Goal: Task Accomplishment & Management: Manage account settings

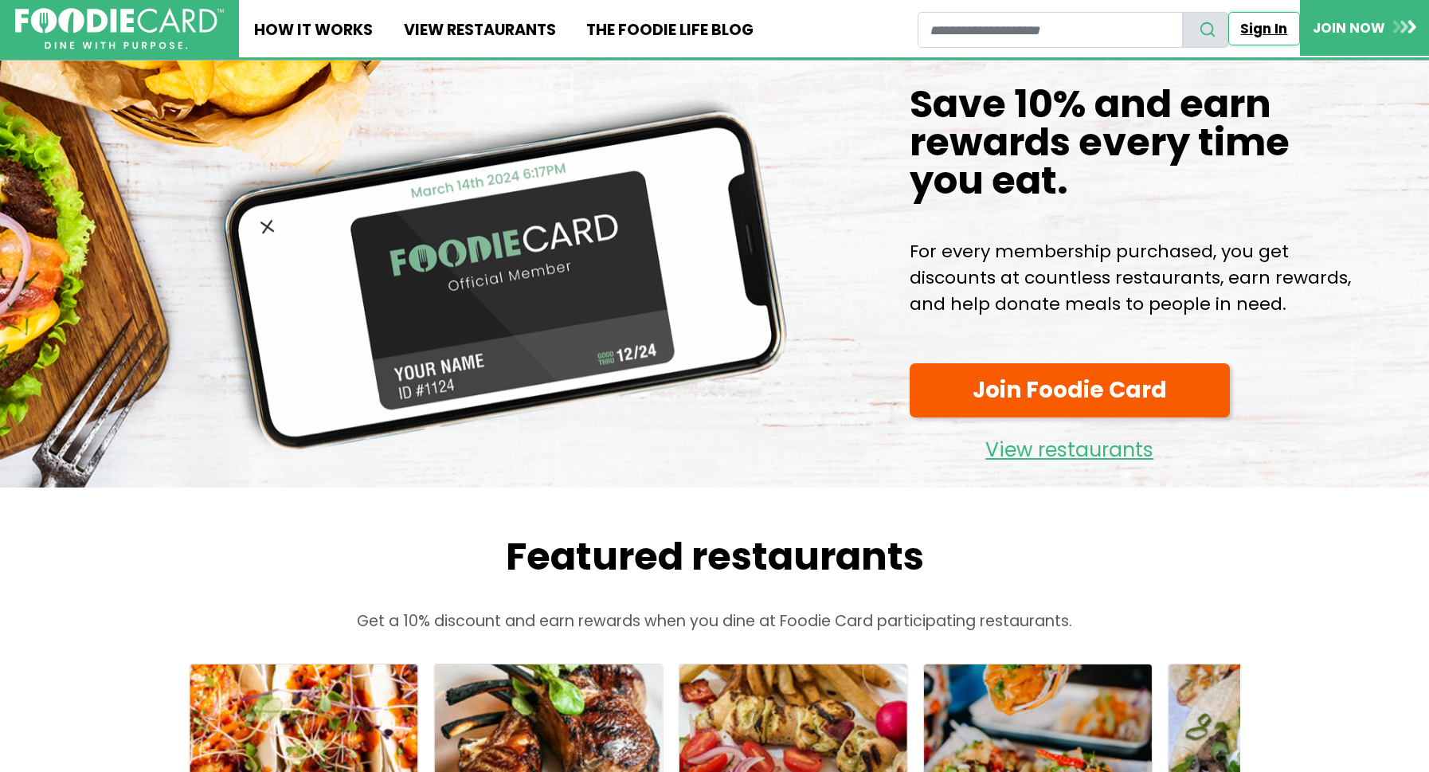
click at [1248, 27] on link "Sign In" at bounding box center [1264, 28] width 72 height 33
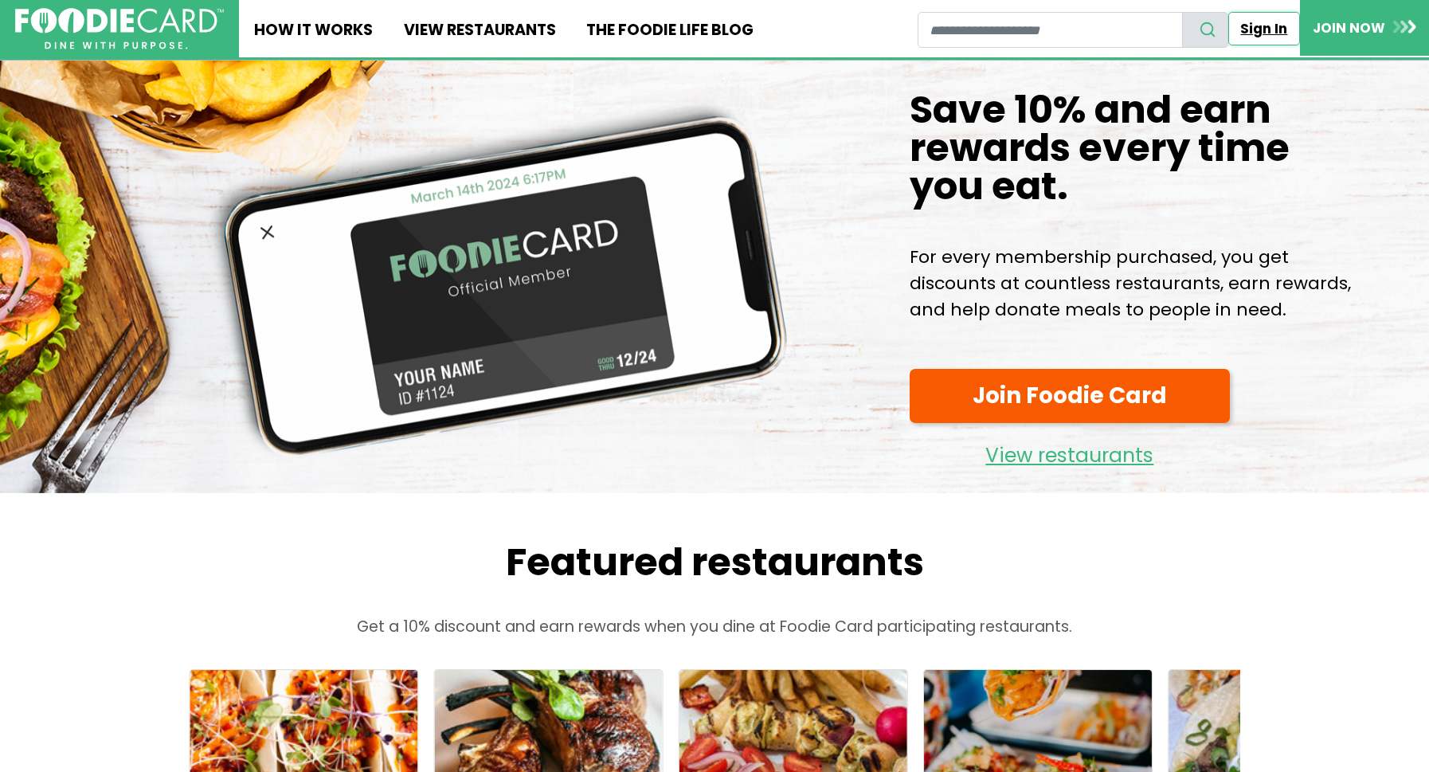
scroll to position [2, 0]
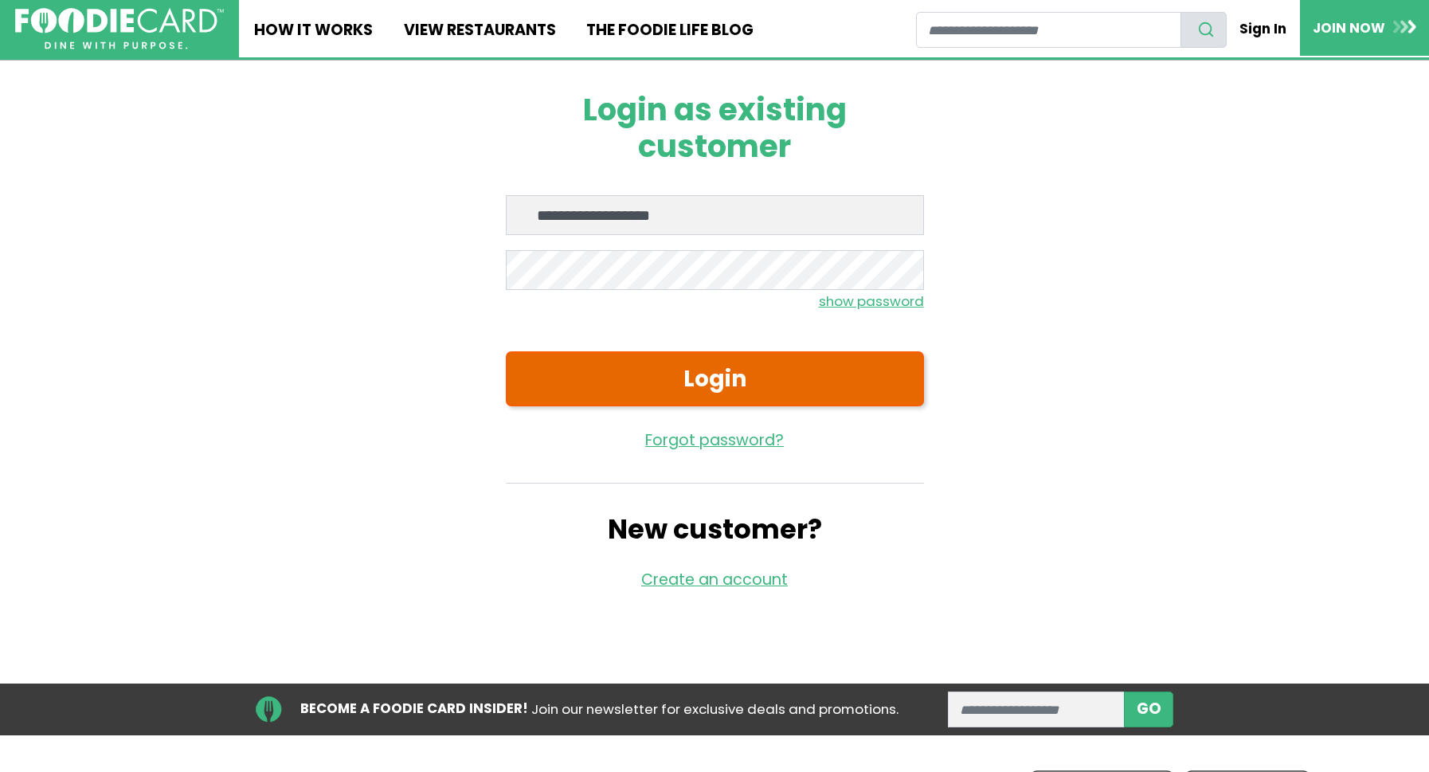
type input "**********"
click at [645, 378] on button "Login" at bounding box center [715, 378] width 418 height 55
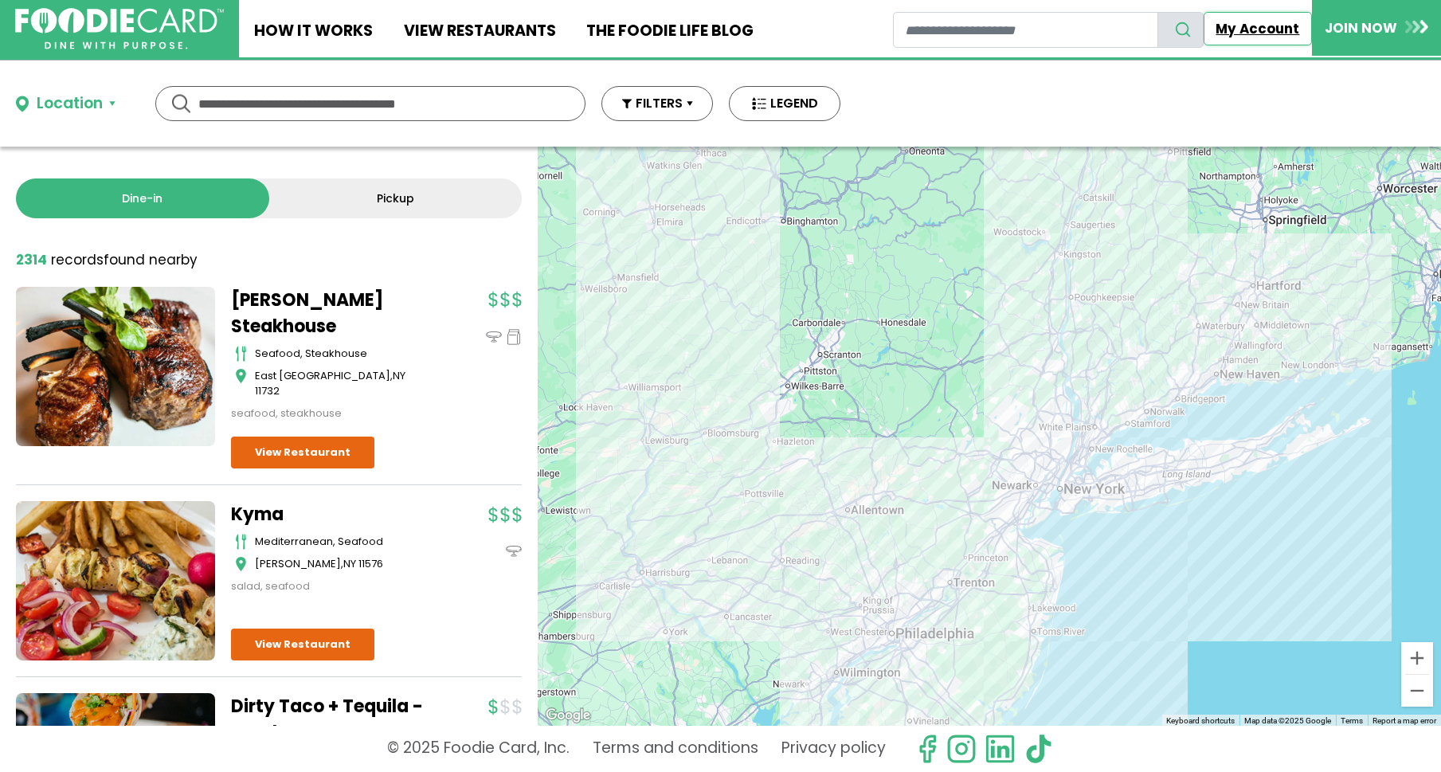
click at [1235, 28] on link "My Account" at bounding box center [1258, 28] width 108 height 33
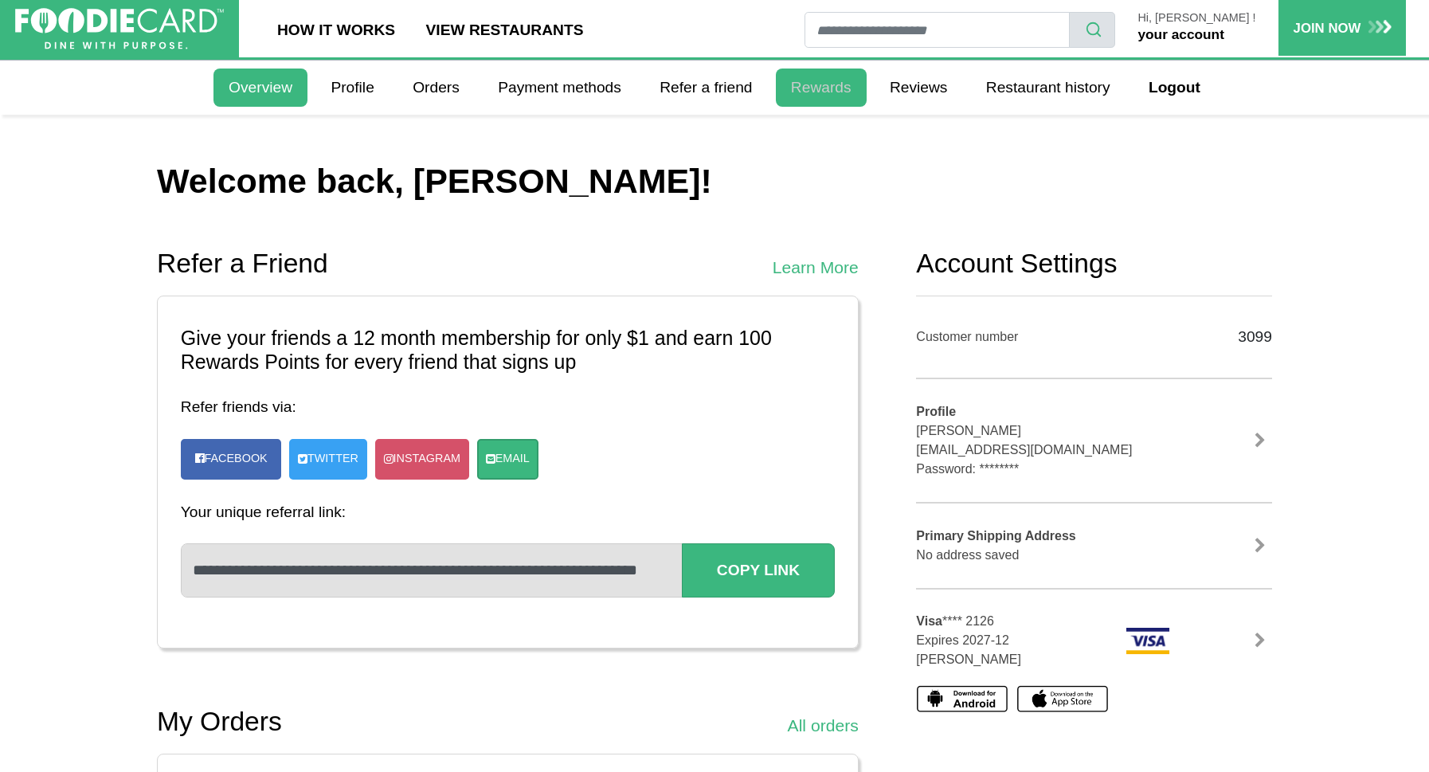
click at [817, 84] on link "Rewards" at bounding box center [821, 88] width 91 height 38
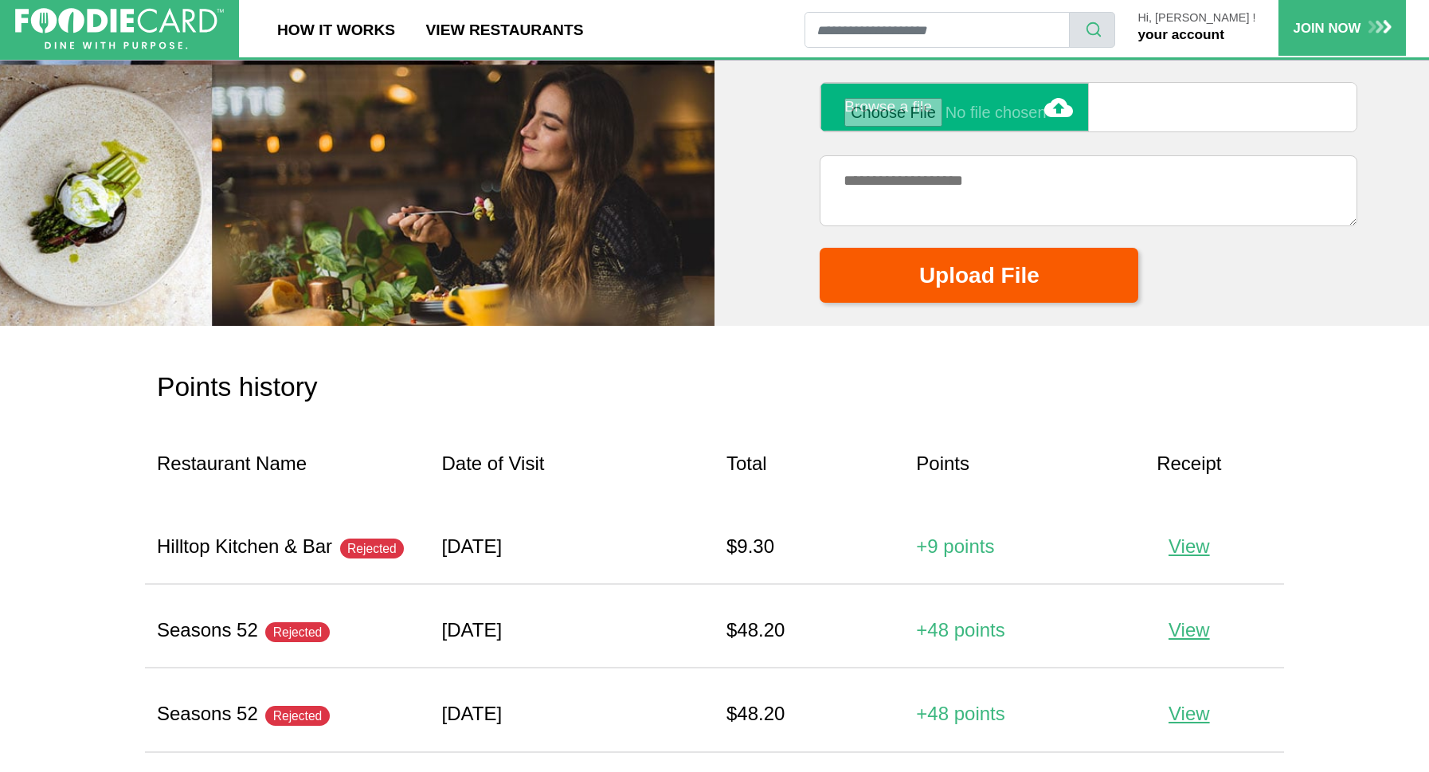
scroll to position [1349, 0]
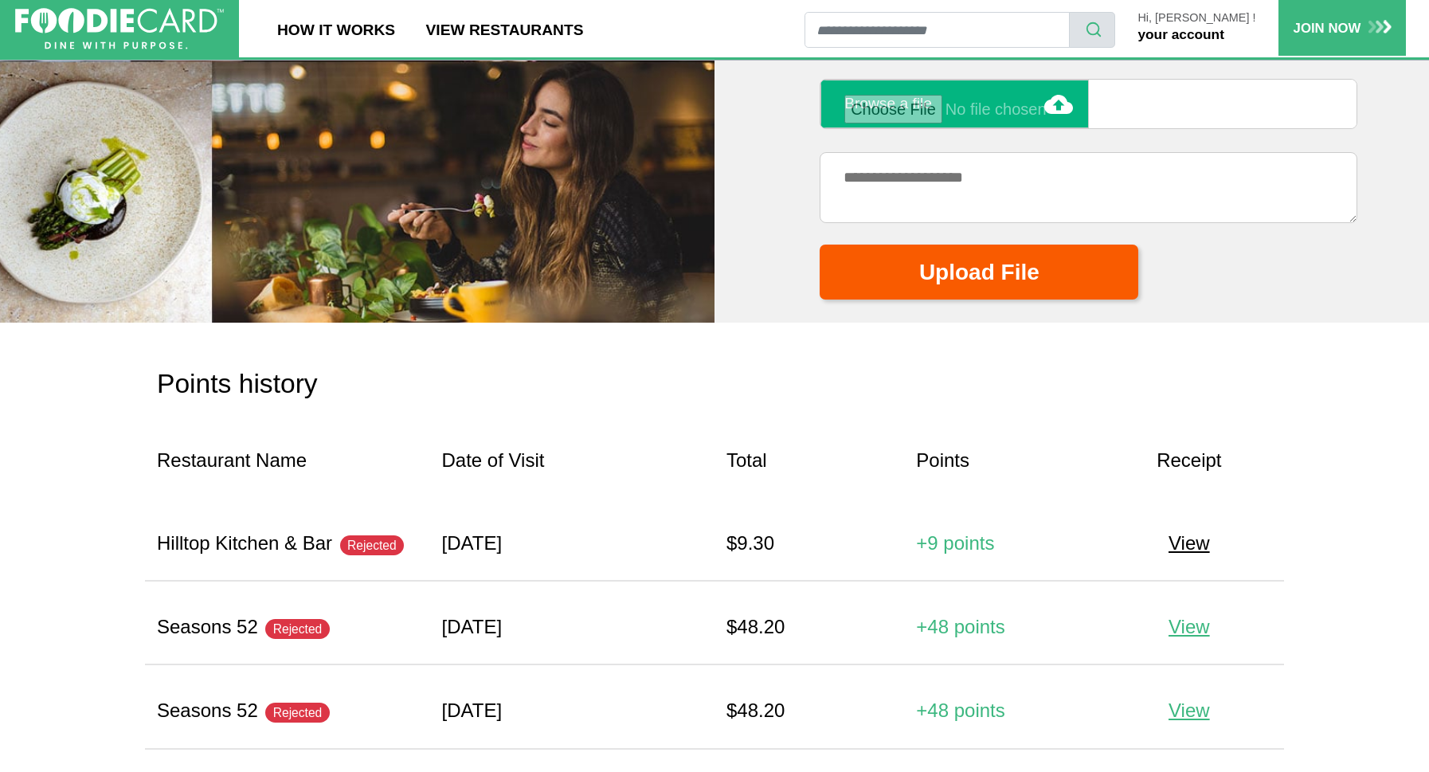
click at [1192, 533] on span "View" at bounding box center [1189, 543] width 41 height 22
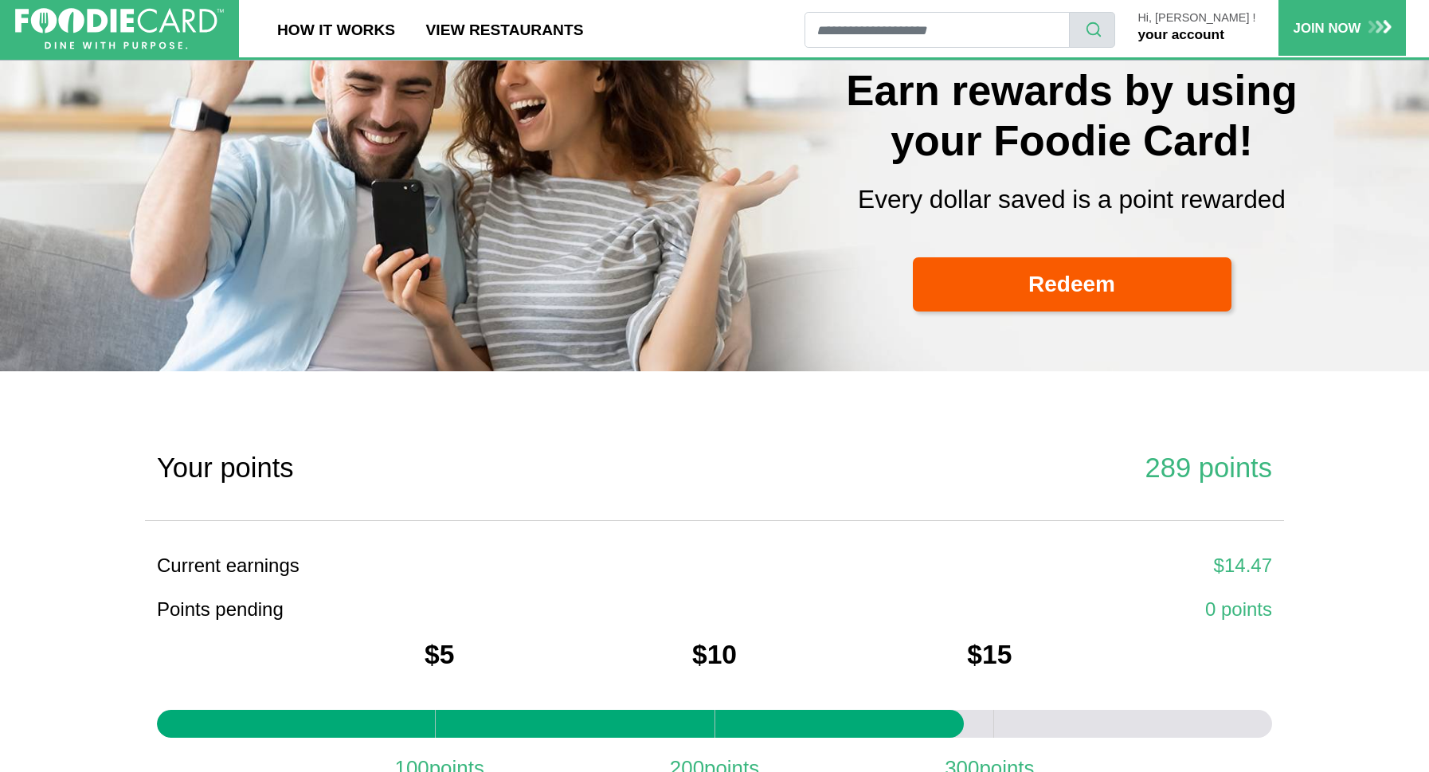
scroll to position [0, 0]
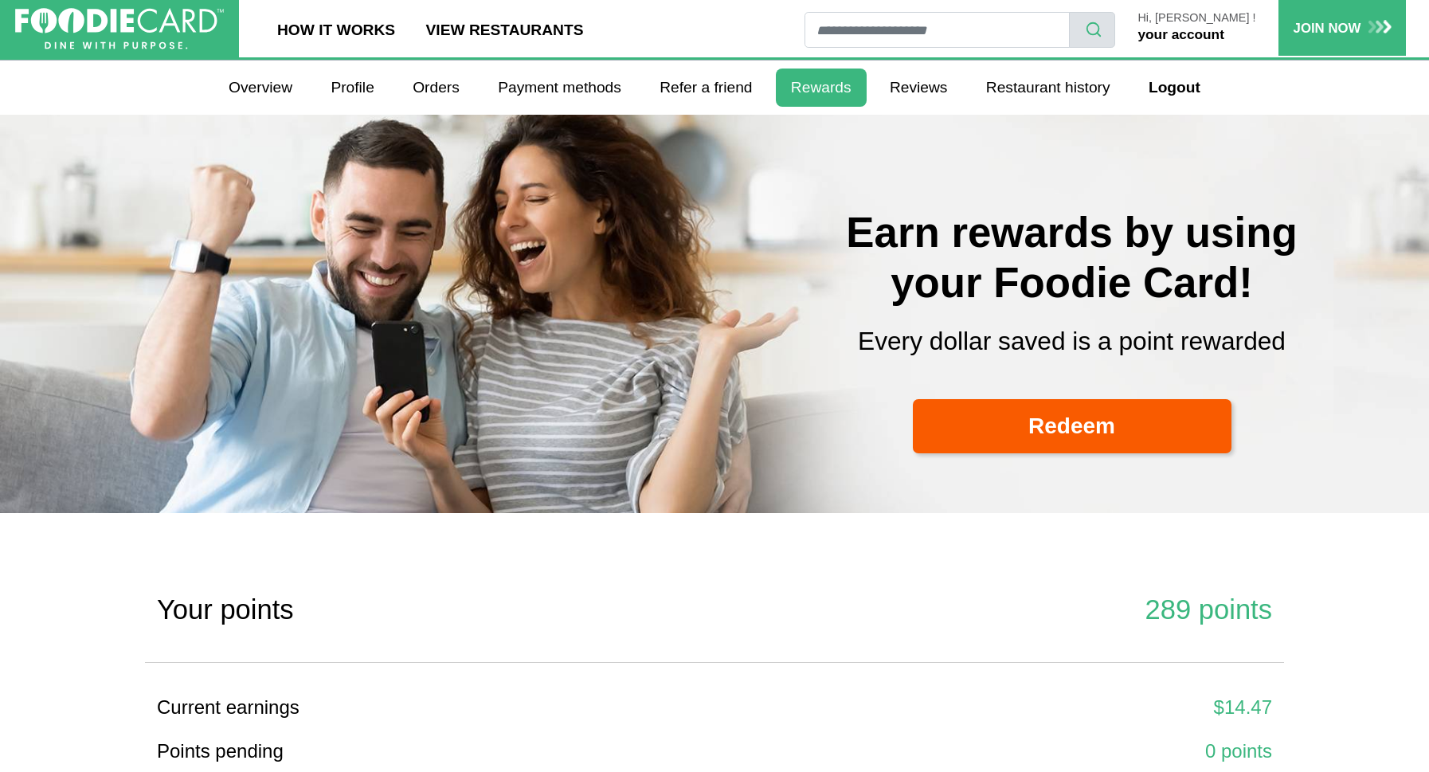
click at [1203, 32] on link "your account" at bounding box center [1181, 34] width 86 height 16
